Goal: Task Accomplishment & Management: Manage account settings

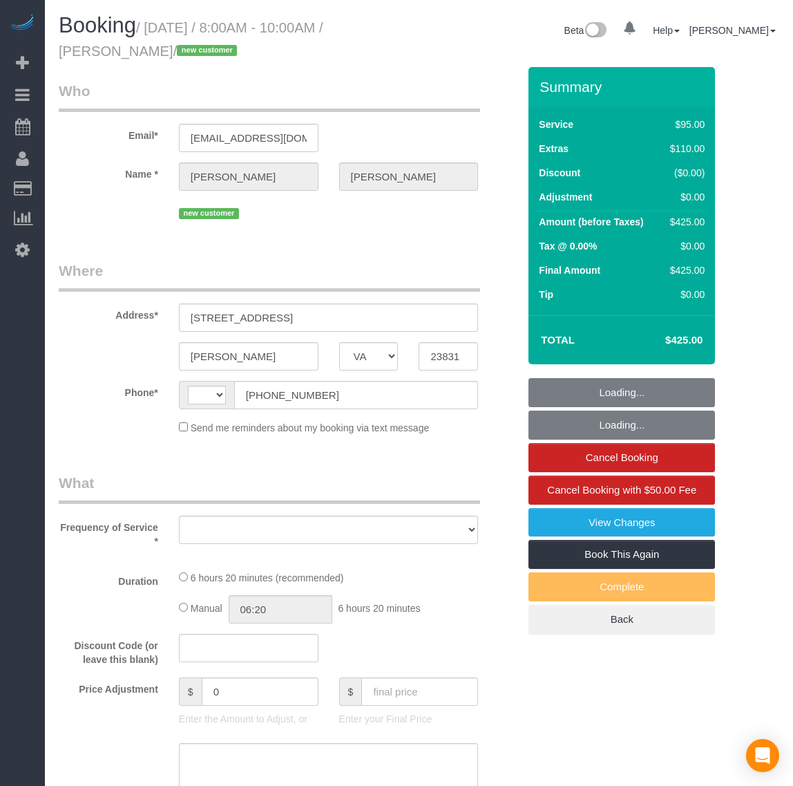
select select "VA"
select select "string:fspay-e8d54327-1f3f-4412-be2f-99d21d64d382"
select select "number:4"
select select "number:41"
select select "string:[GEOGRAPHIC_DATA]"
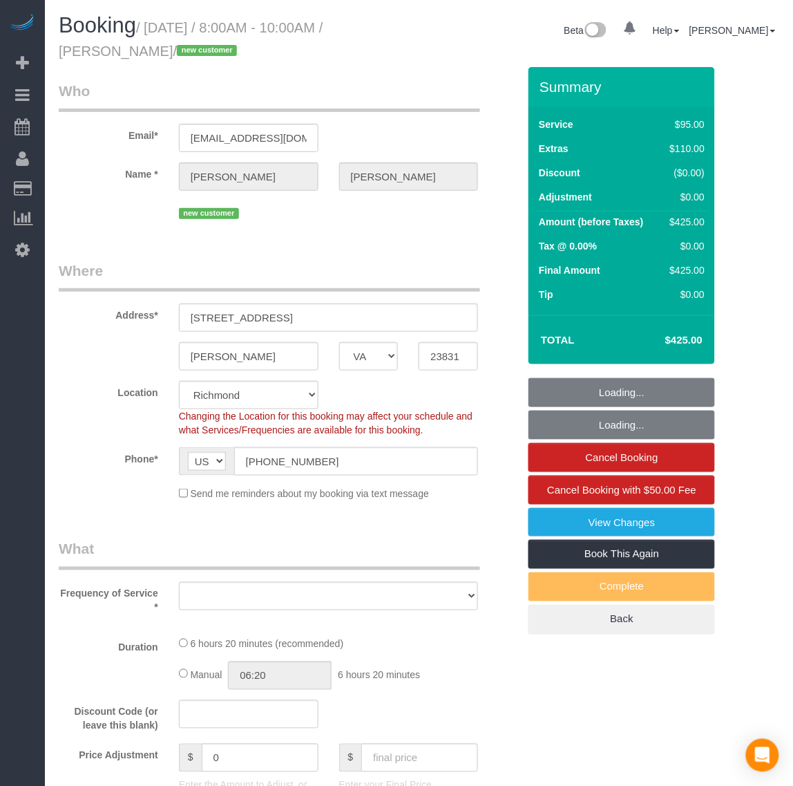
select select "object:2519"
select select "spot1"
select select "object:2688"
select select "2001"
select select "2"
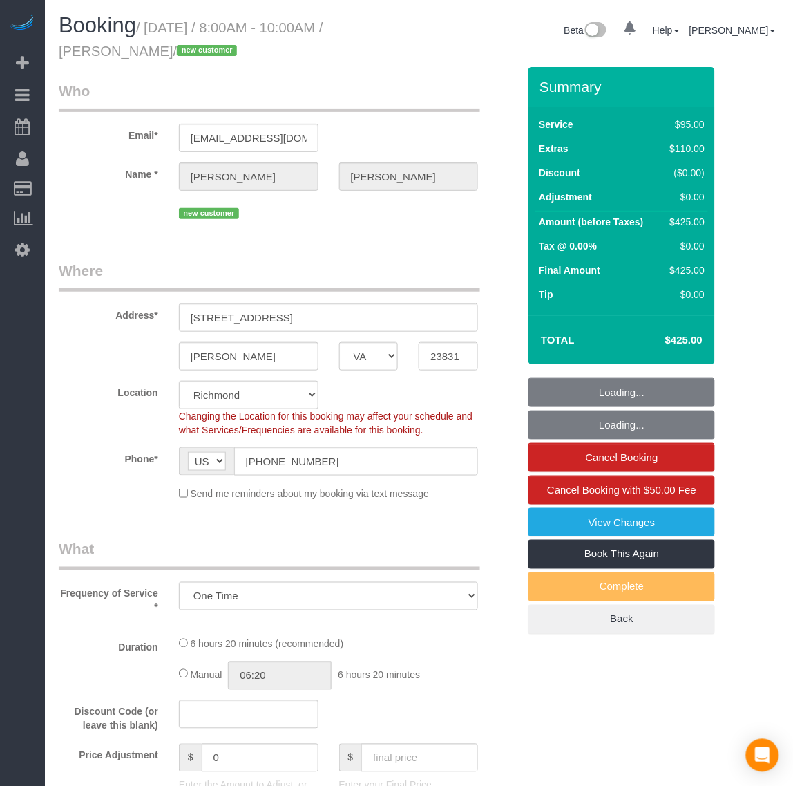
select select "1"
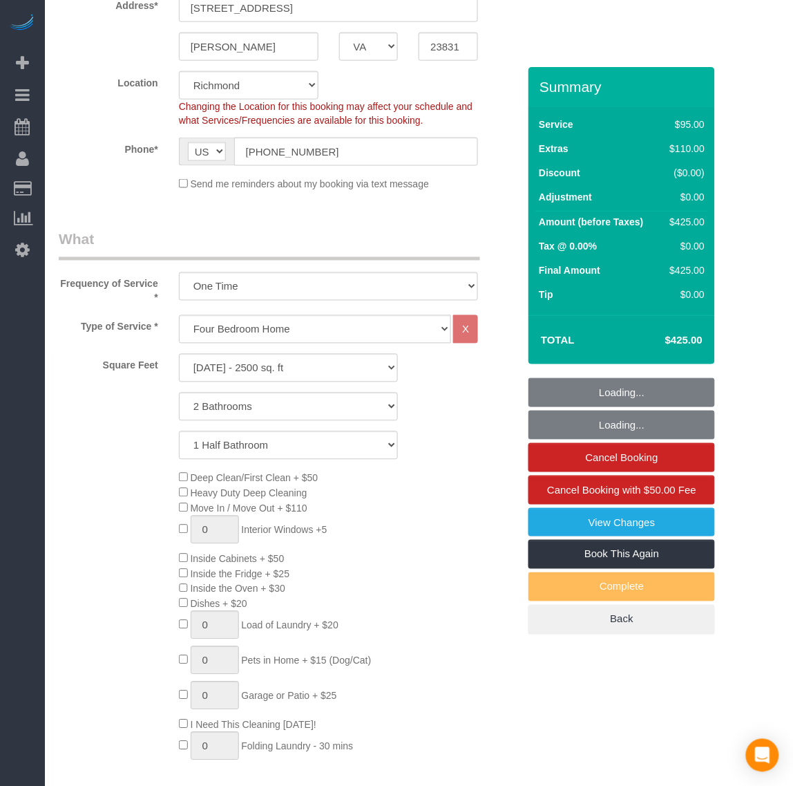
scroll to position [346, 0]
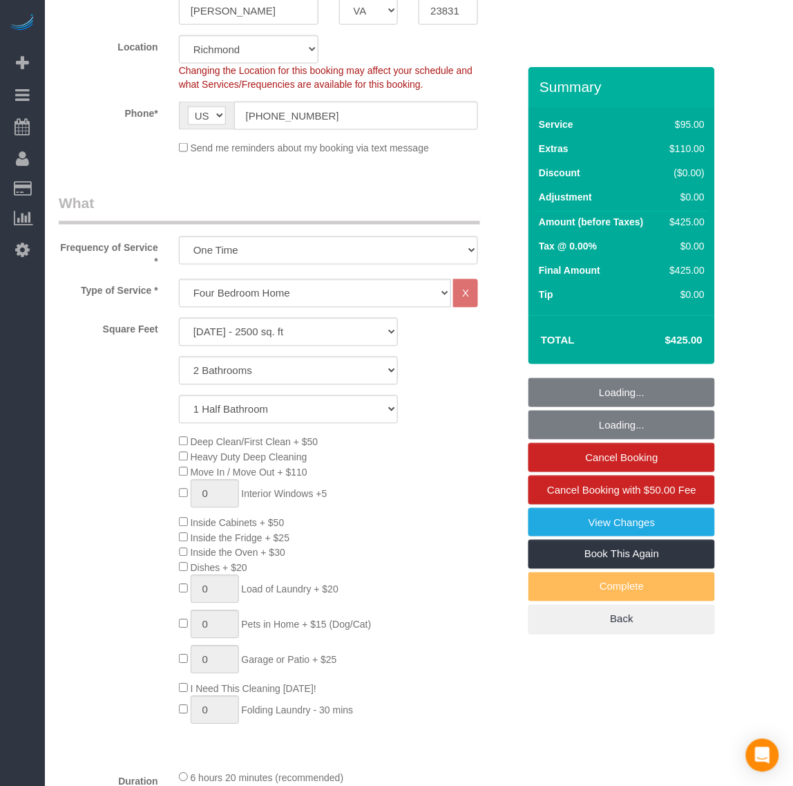
select select "2001"
select select "2"
select select "1"
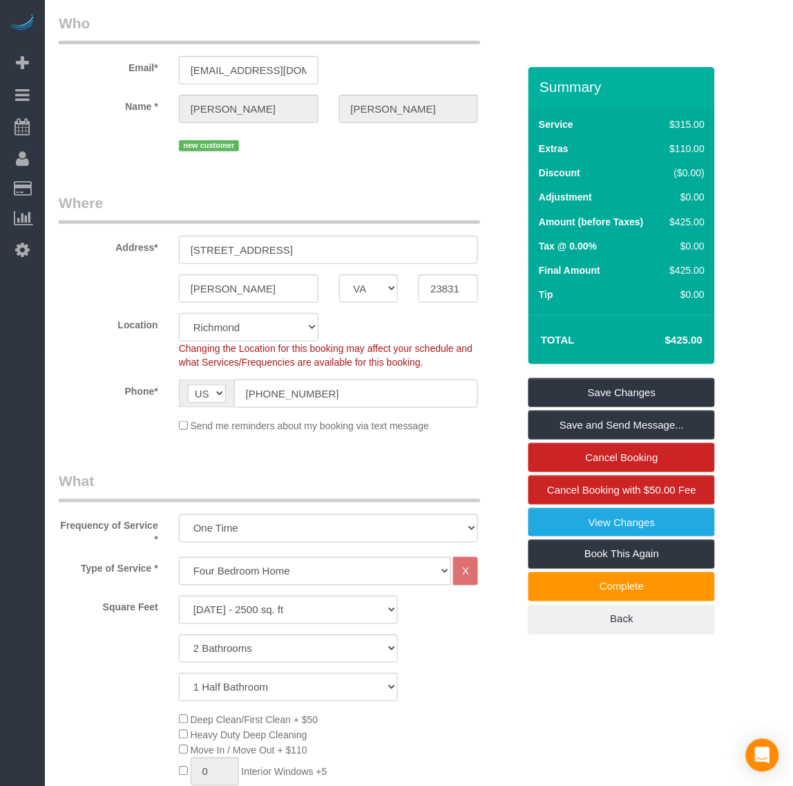
scroll to position [0, 0]
